Goal: Participate in discussion: Engage in conversation with other users on a specific topic

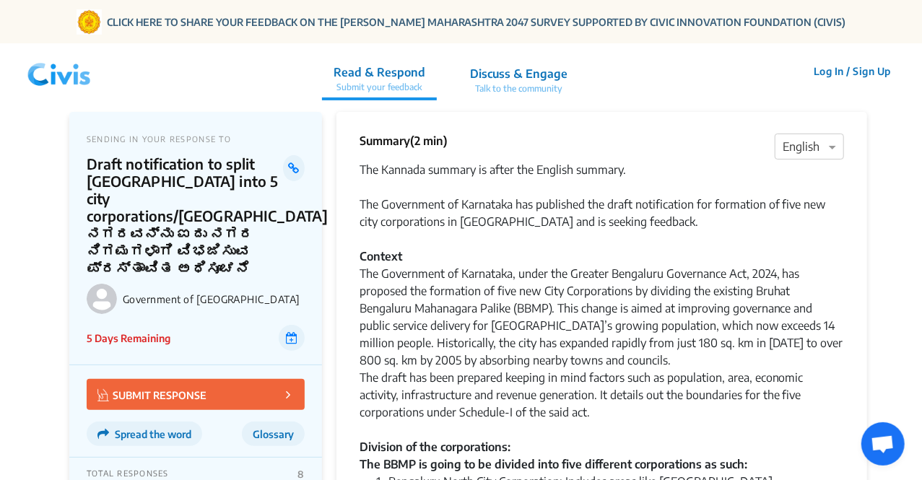
scroll to position [96, 0]
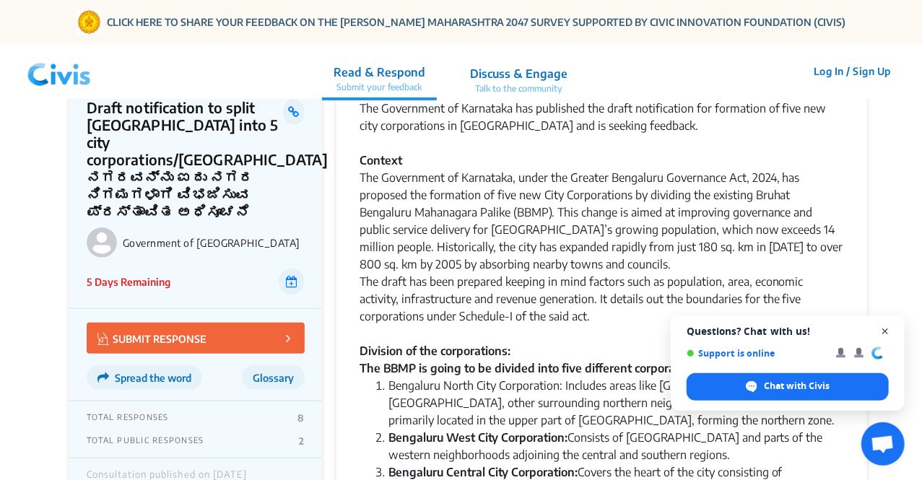
click at [889, 334] on span "Open chat" at bounding box center [885, 332] width 18 height 18
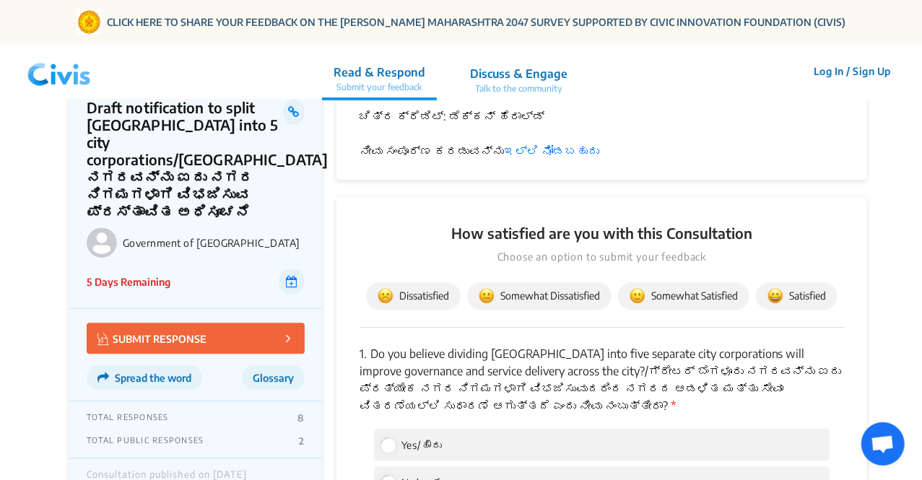
scroll to position [1924, 0]
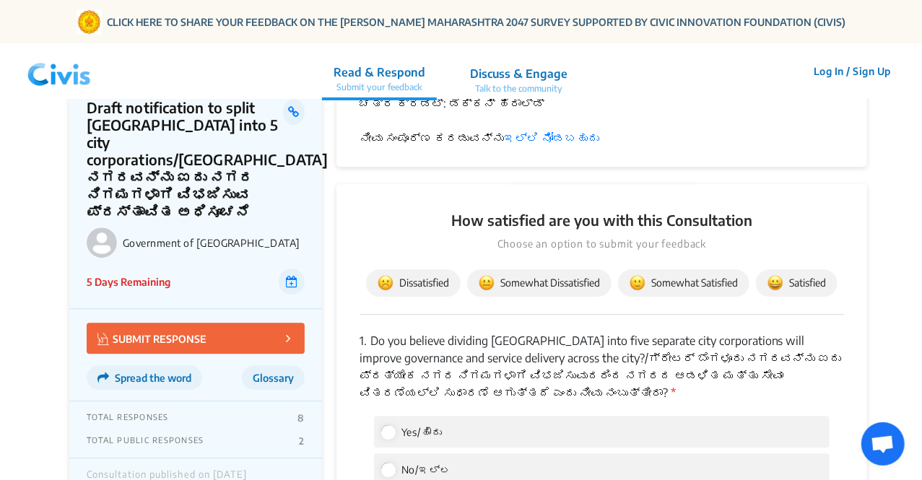
click at [482, 416] on div "Yes/ಹೌದು" at bounding box center [601, 432] width 455 height 32
click at [384, 425] on input "Yes/ಹೌದು" at bounding box center [387, 431] width 13 height 13
radio input "true"
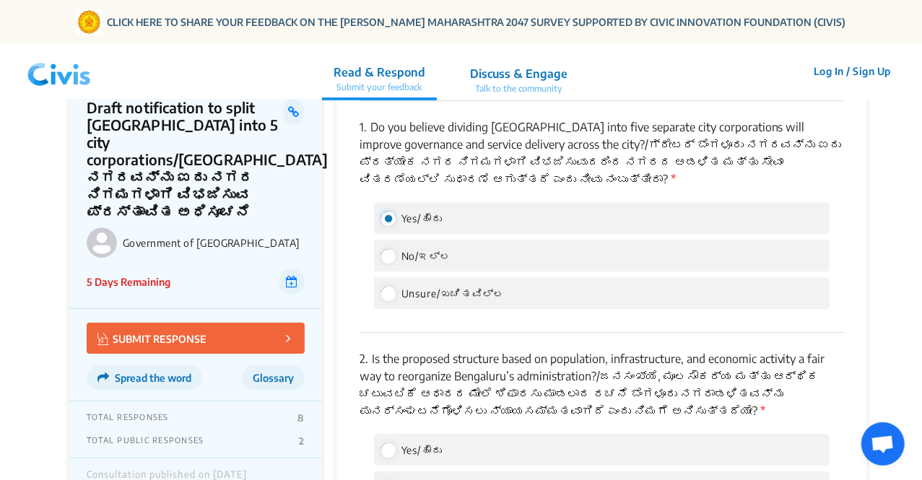
scroll to position [2213, 0]
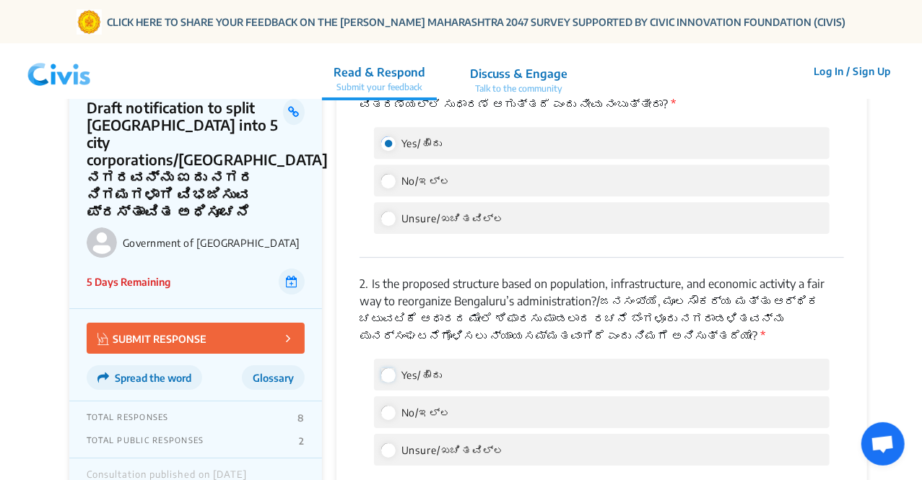
click at [382, 368] on input "Yes/ಹೌದು" at bounding box center [387, 374] width 13 height 13
radio input "true"
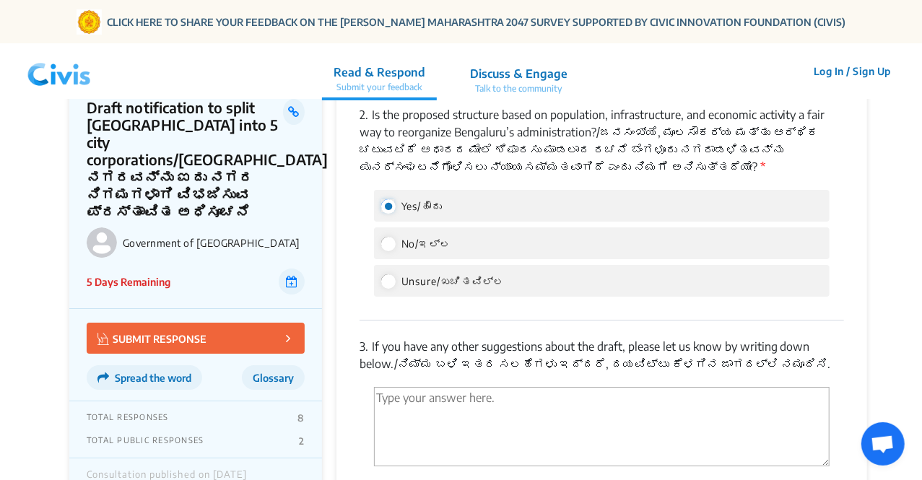
scroll to position [2405, 0]
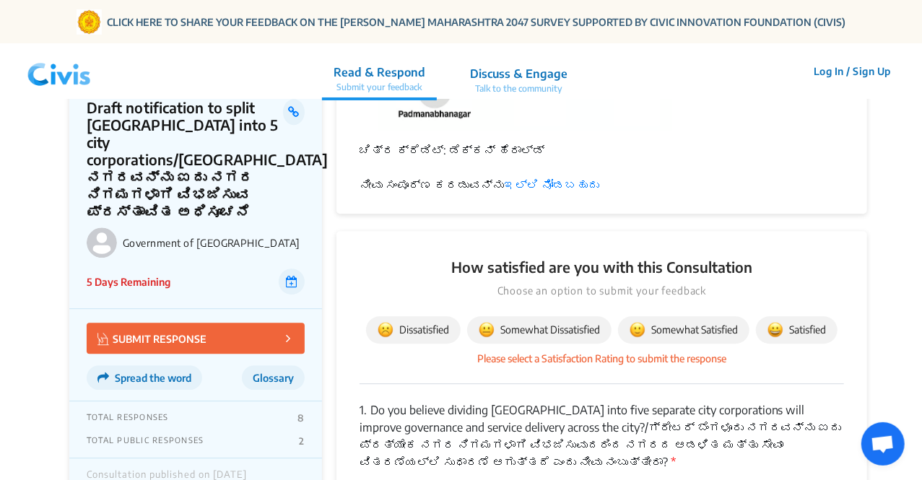
scroll to position [1874, 0]
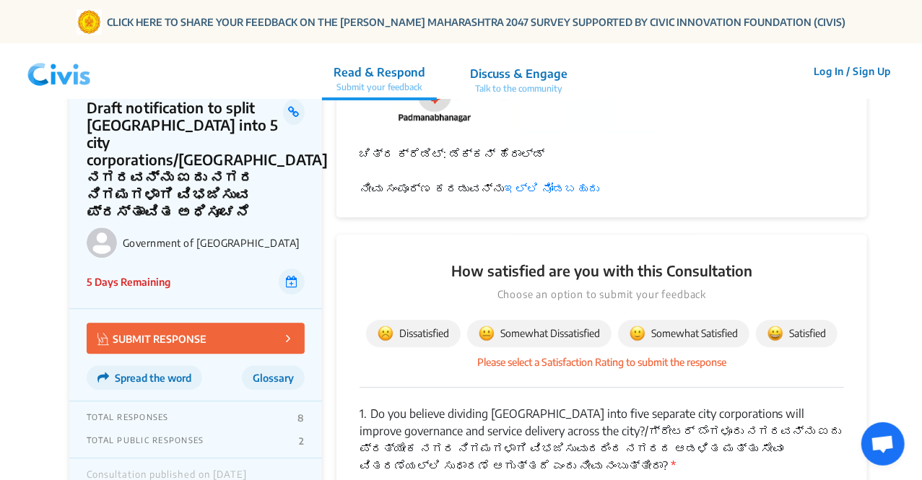
click at [783, 325] on img at bounding box center [775, 333] width 16 height 16
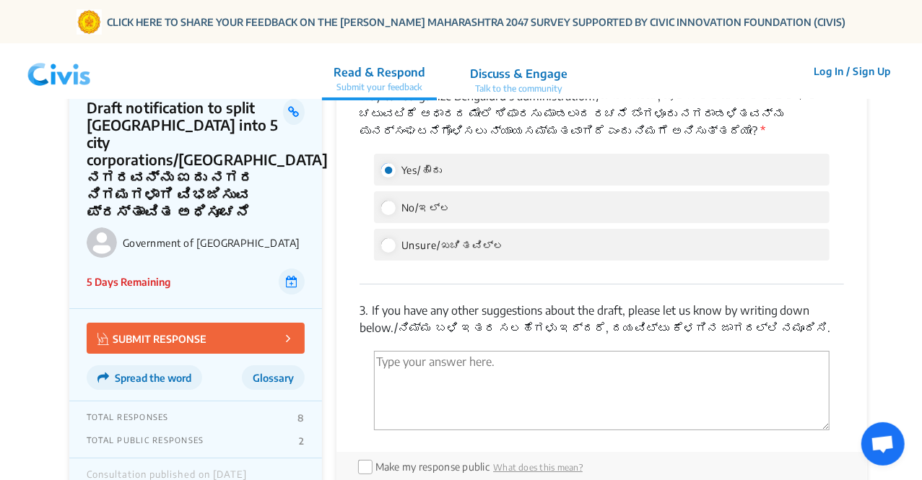
scroll to position [2548, 0]
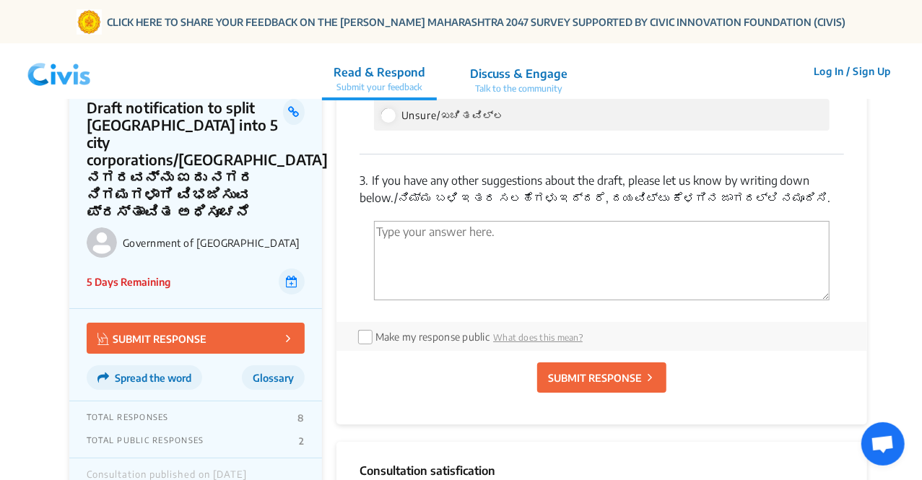
click at [608, 370] on p "SUBMIT RESPONSE" at bounding box center [595, 377] width 94 height 15
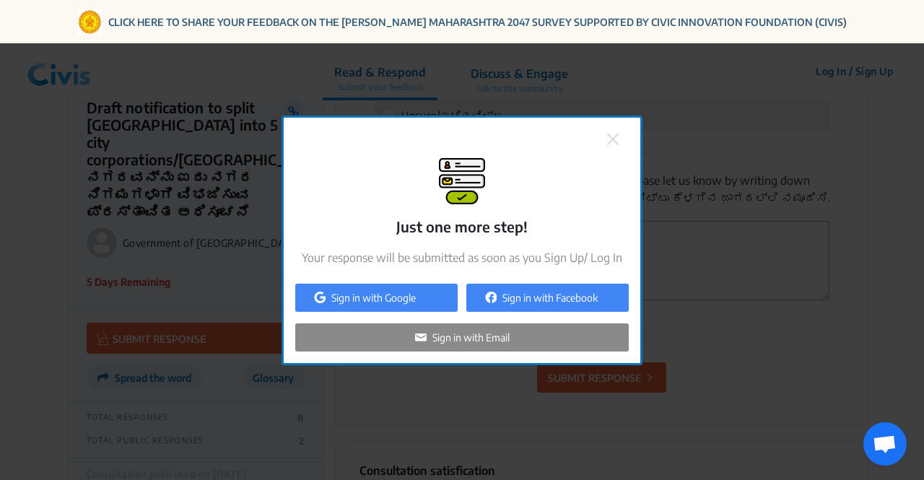
click at [610, 139] on img at bounding box center [613, 140] width 12 height 12
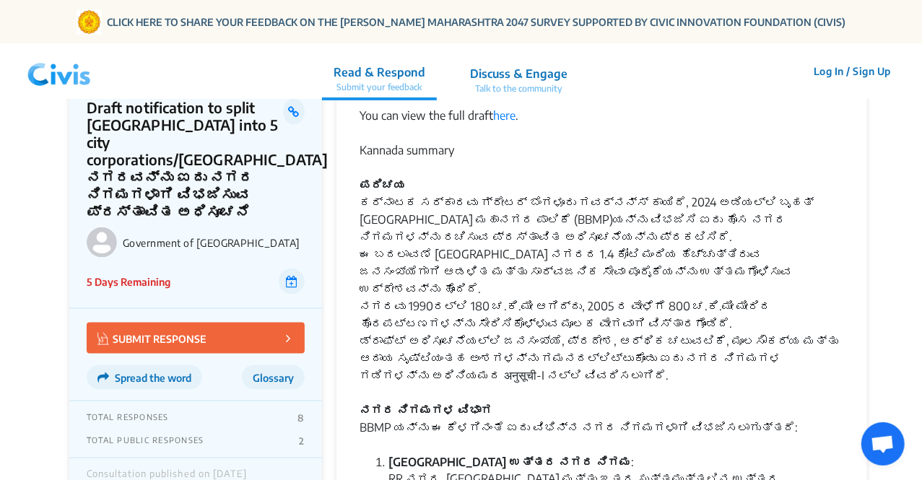
scroll to position [911, 0]
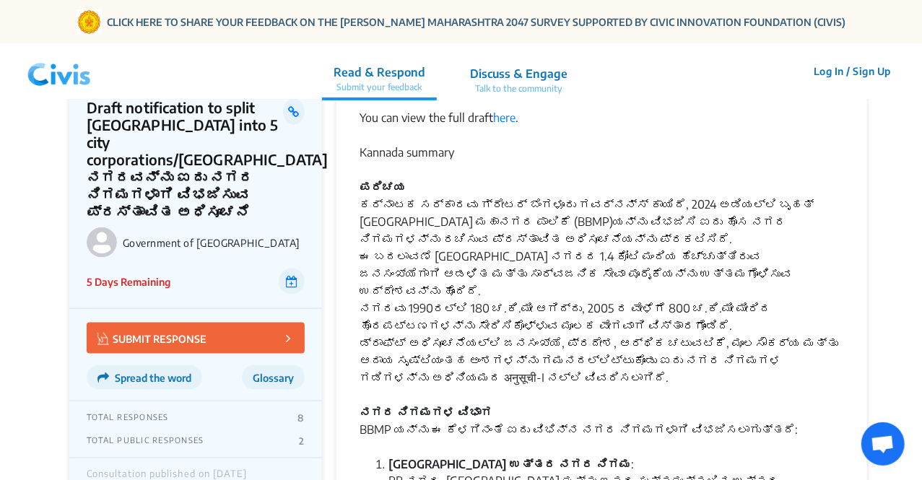
click at [524, 83] on p "Talk to the community" at bounding box center [518, 88] width 97 height 13
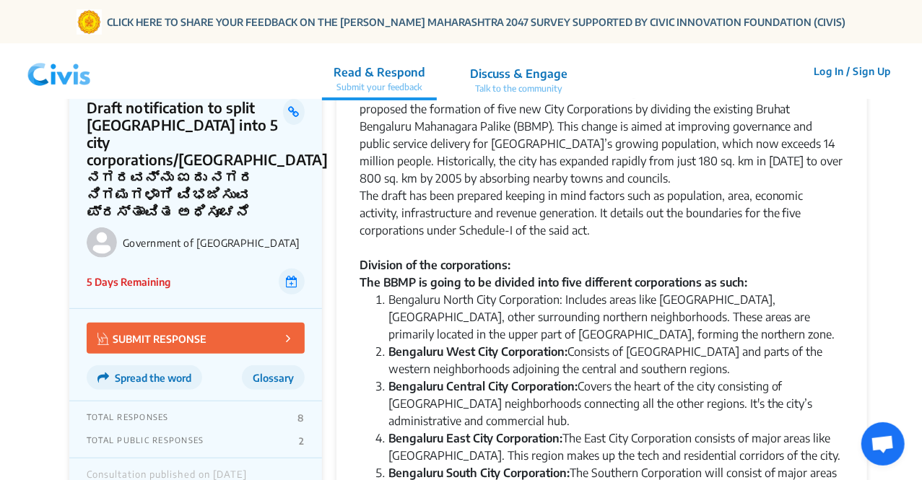
scroll to position [192, 0]
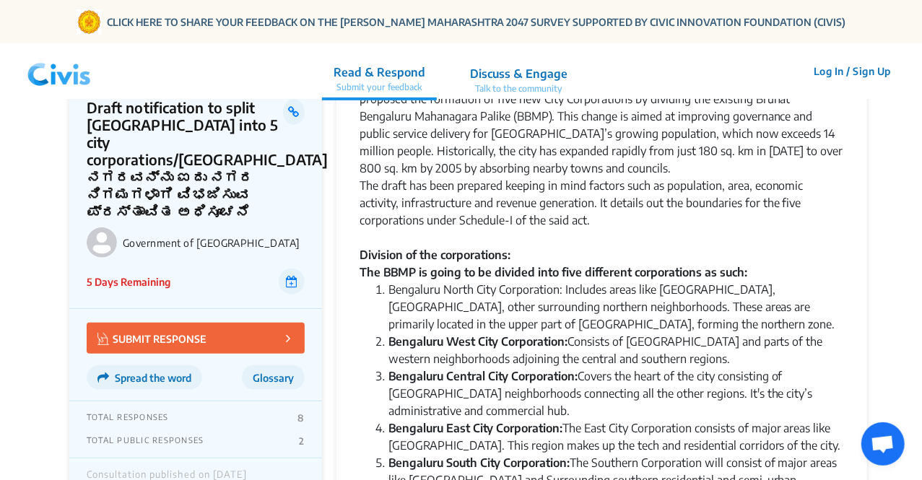
click at [258, 372] on span "Glossary" at bounding box center [273, 378] width 41 height 12
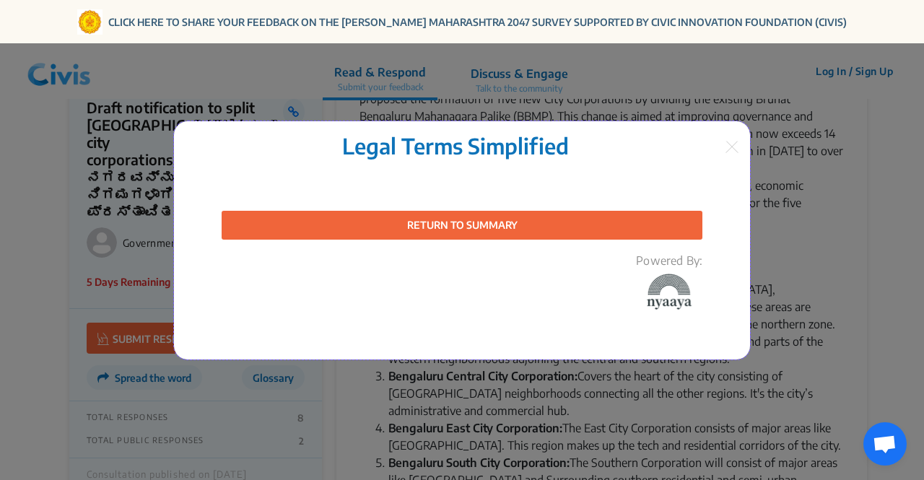
click at [508, 226] on button "RETURN TO SUMMARY" at bounding box center [462, 225] width 481 height 29
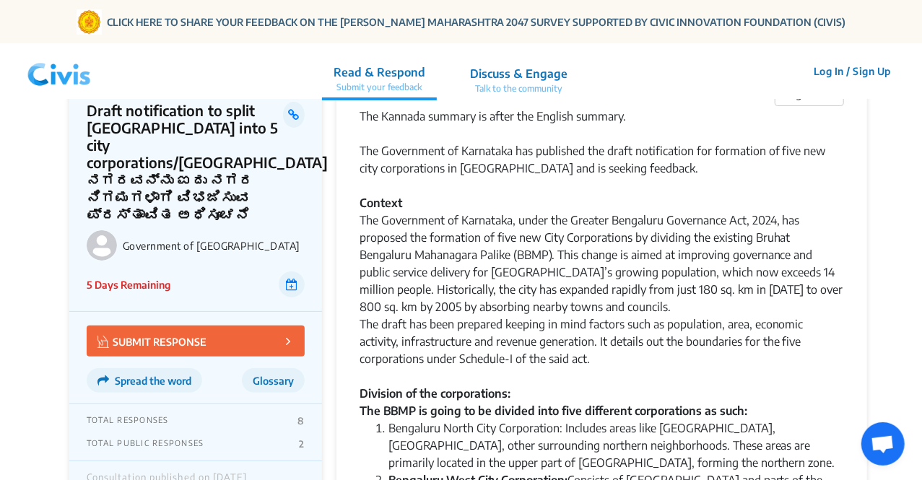
scroll to position [0, 0]
